Goal: Check status: Check status

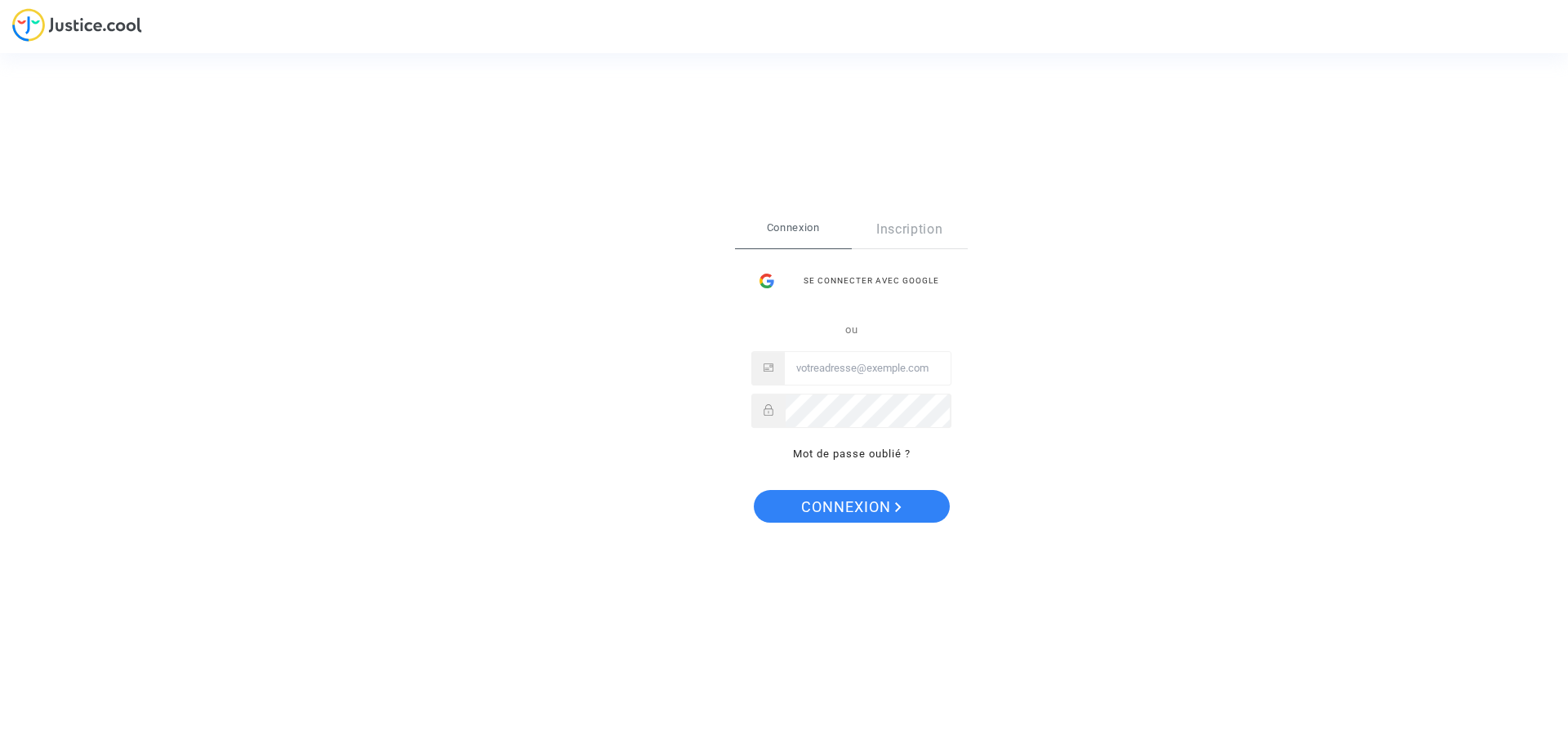
type input "[EMAIL_ADDRESS][DOMAIN_NAME]"
click at [828, 495] on span "Connexion" at bounding box center [851, 507] width 100 height 34
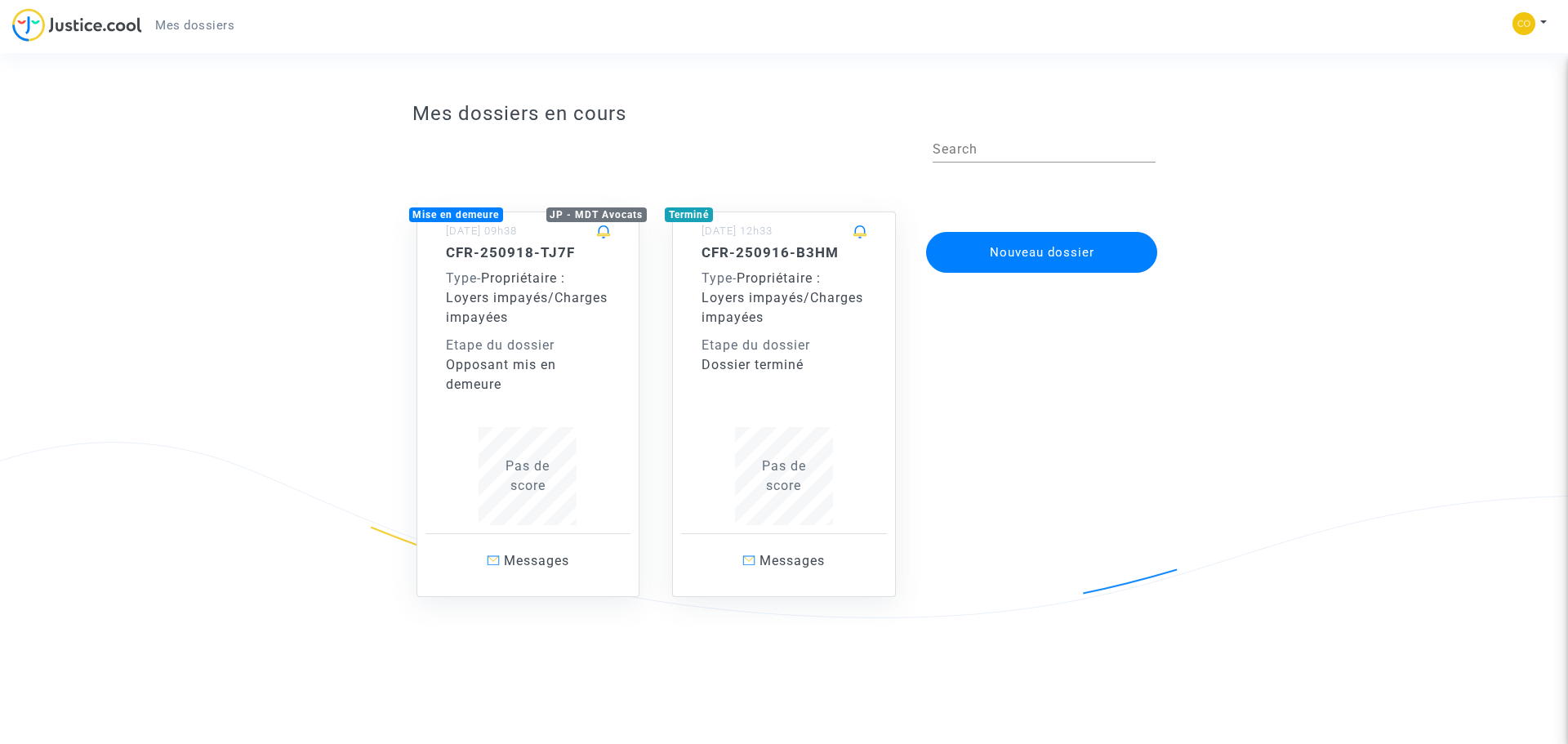
click at [597, 430] on div "Pas de score" at bounding box center [529, 476] width 165 height 98
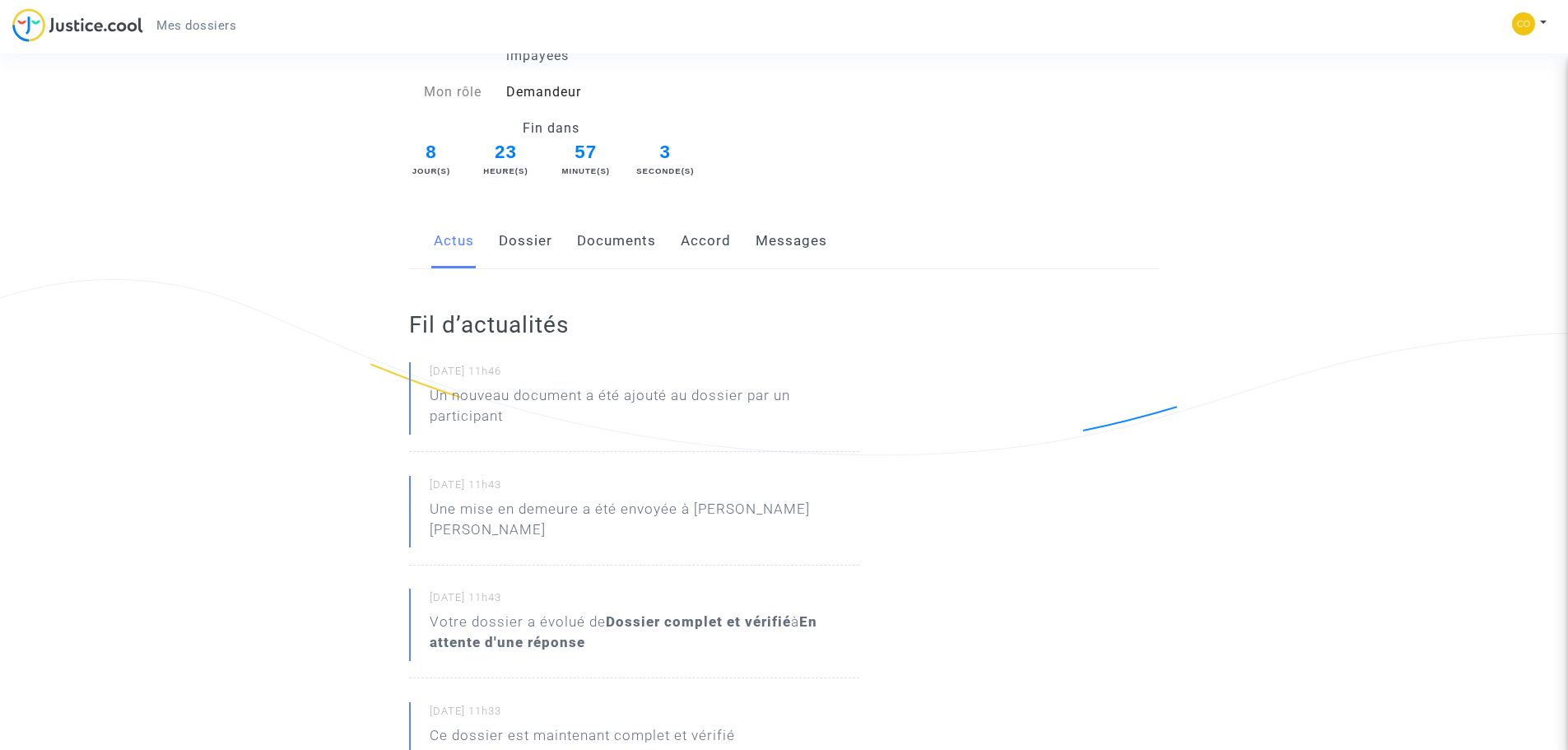
scroll to position [164, 0]
click at [533, 243] on link "Dossier" at bounding box center [525, 240] width 53 height 54
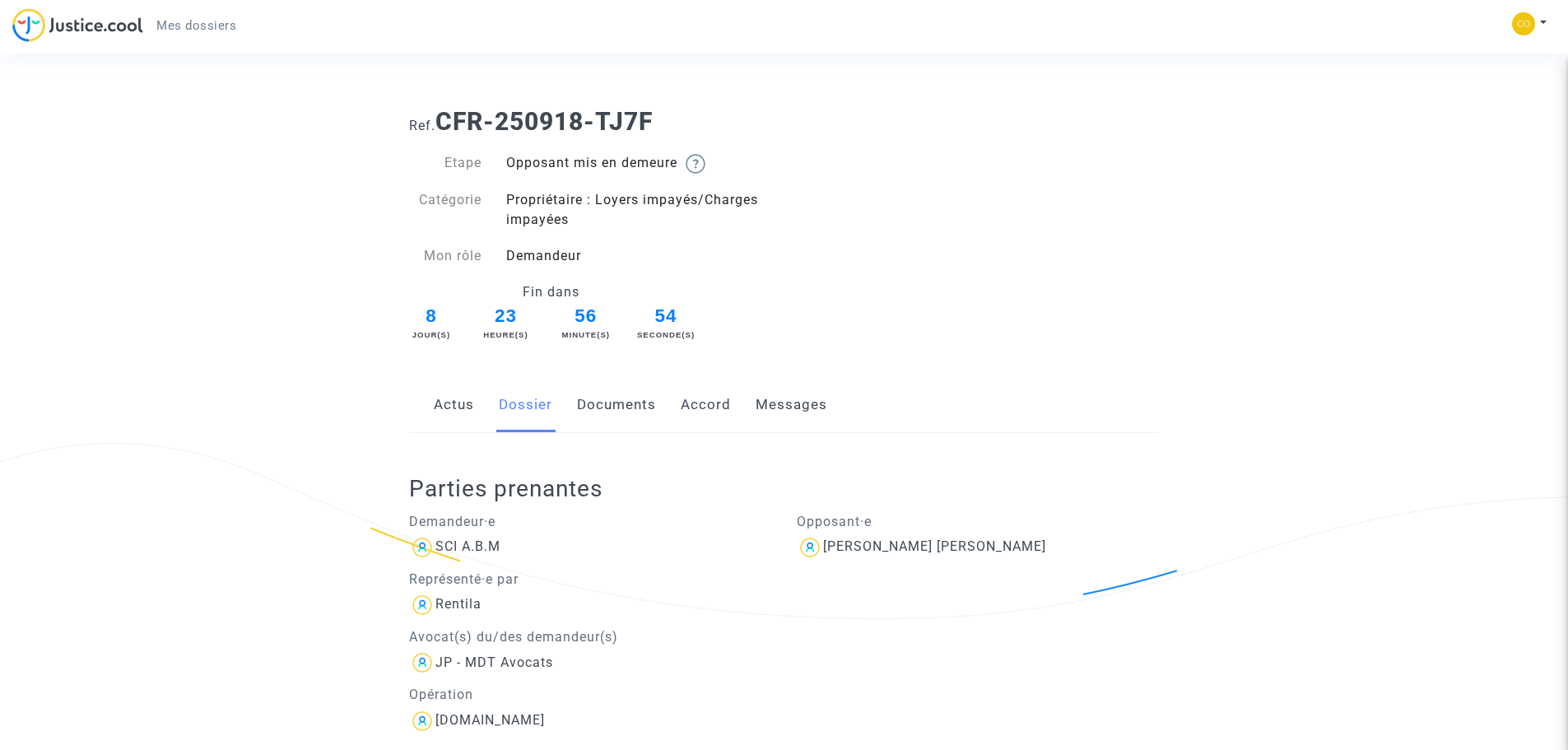
click at [630, 402] on link "Documents" at bounding box center [616, 405] width 79 height 54
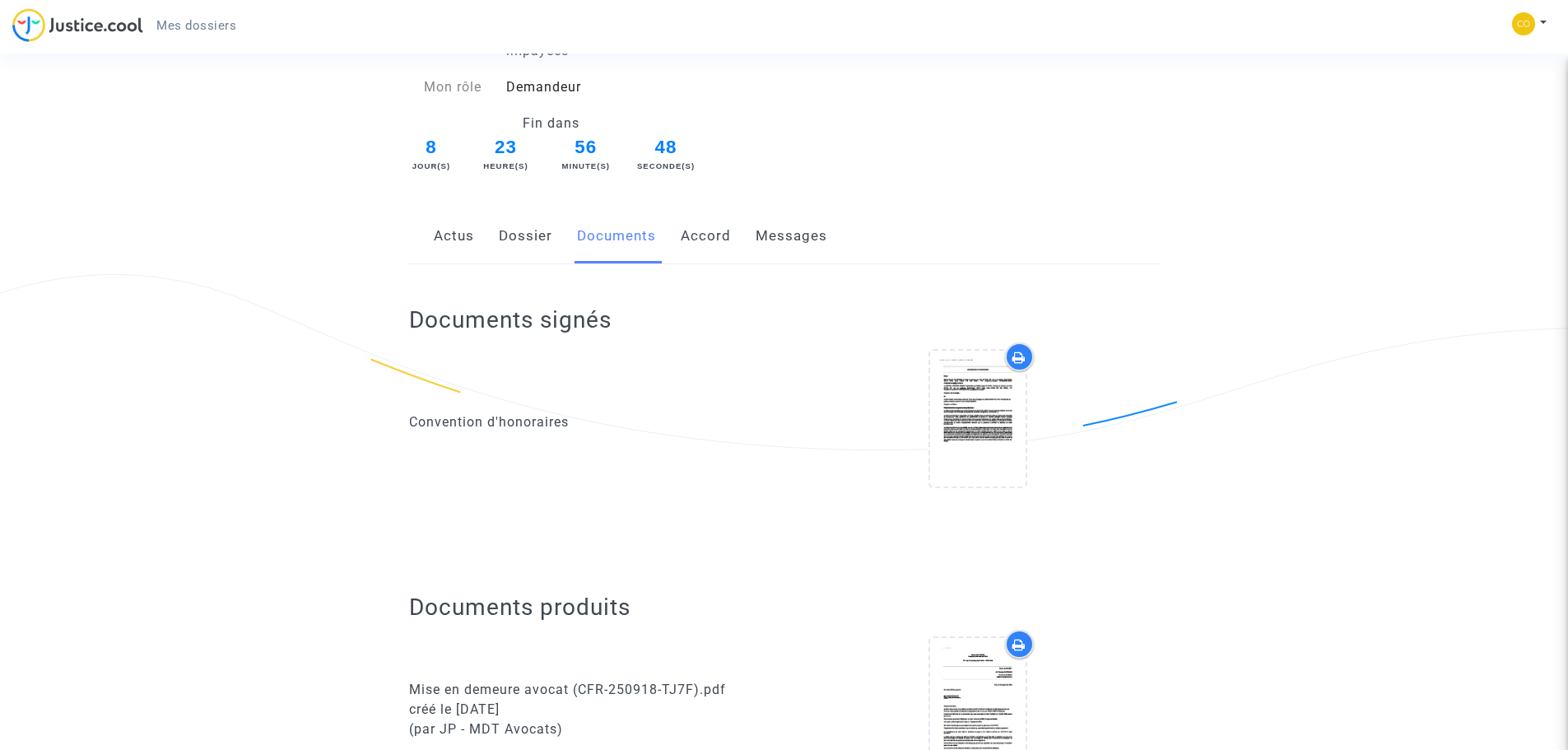
scroll to position [164, 0]
